Goal: Information Seeking & Learning: Learn about a topic

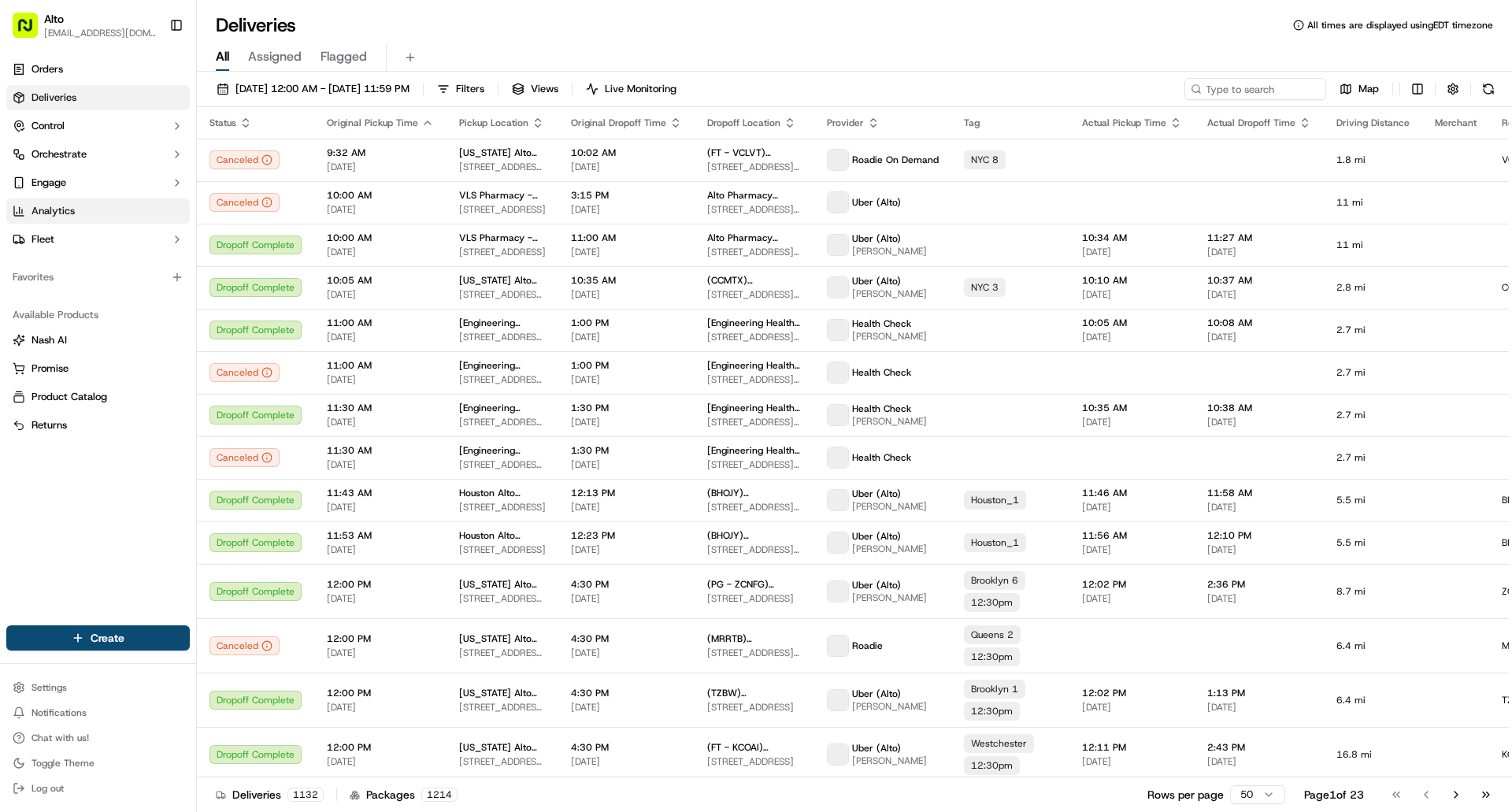
click at [65, 205] on span "Analytics" at bounding box center [53, 211] width 43 height 14
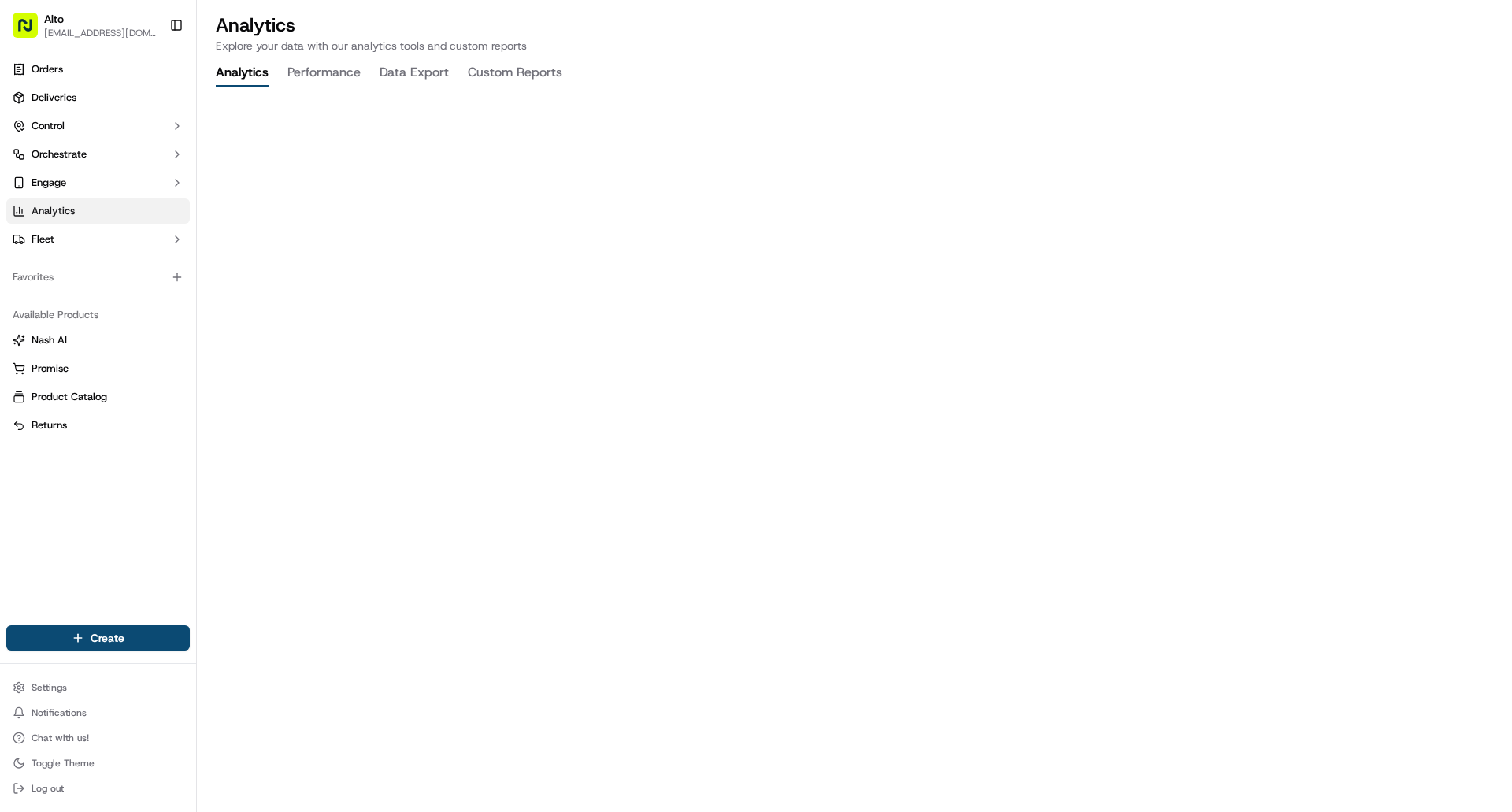
click at [519, 68] on button "Custom Reports" at bounding box center [515, 73] width 94 height 27
